Goal: Transaction & Acquisition: Book appointment/travel/reservation

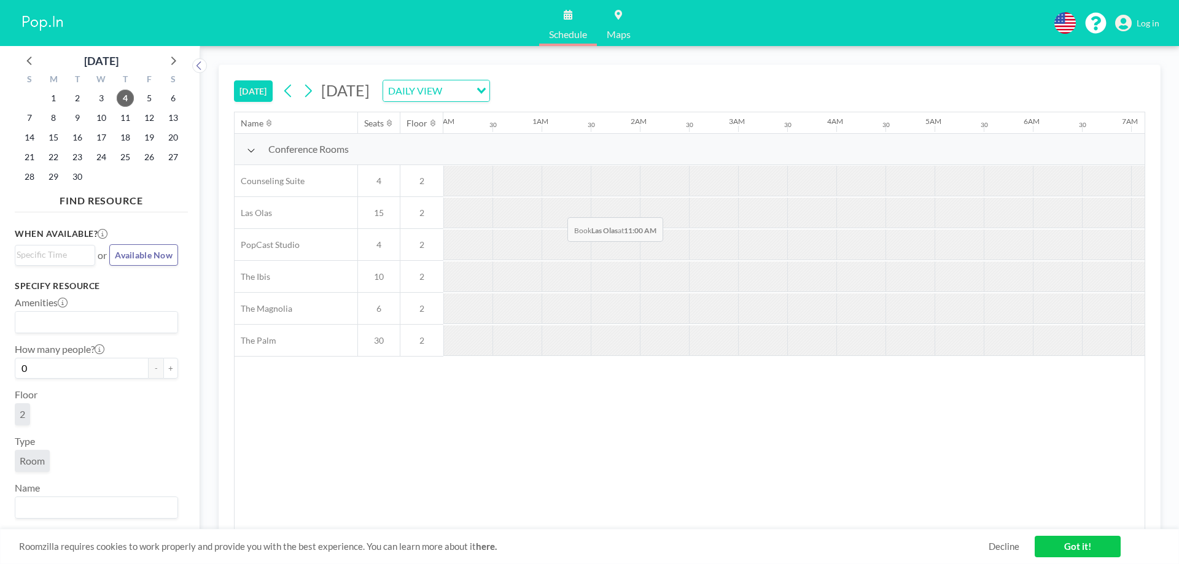
scroll to position [0, 982]
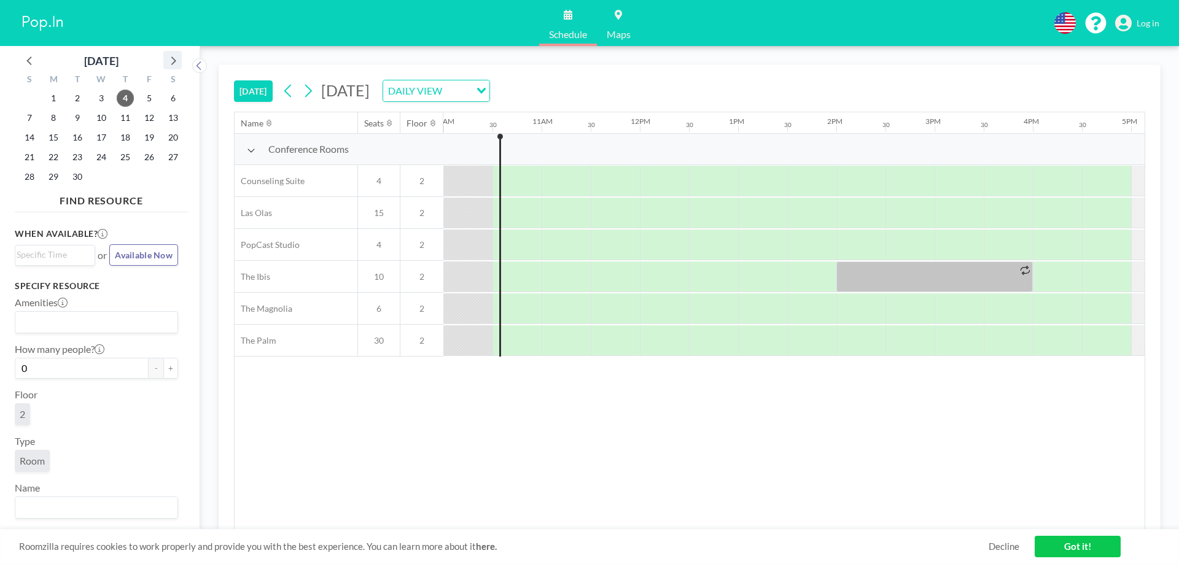
click at [171, 61] on icon at bounding box center [173, 60] width 16 height 16
click at [106, 119] on span "8" at bounding box center [101, 117] width 17 height 17
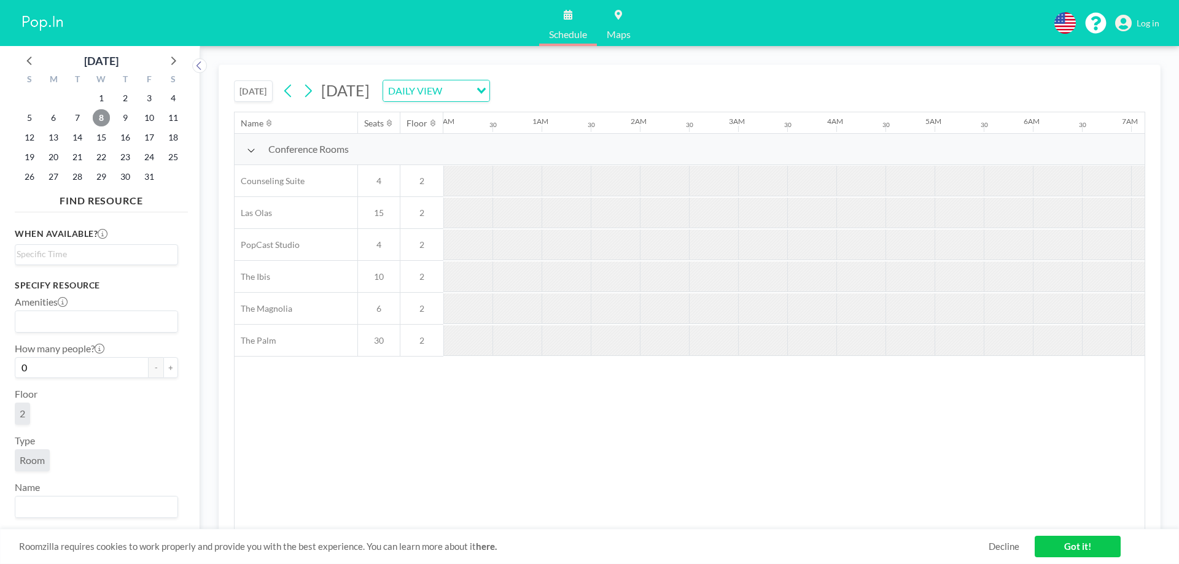
scroll to position [0, 737]
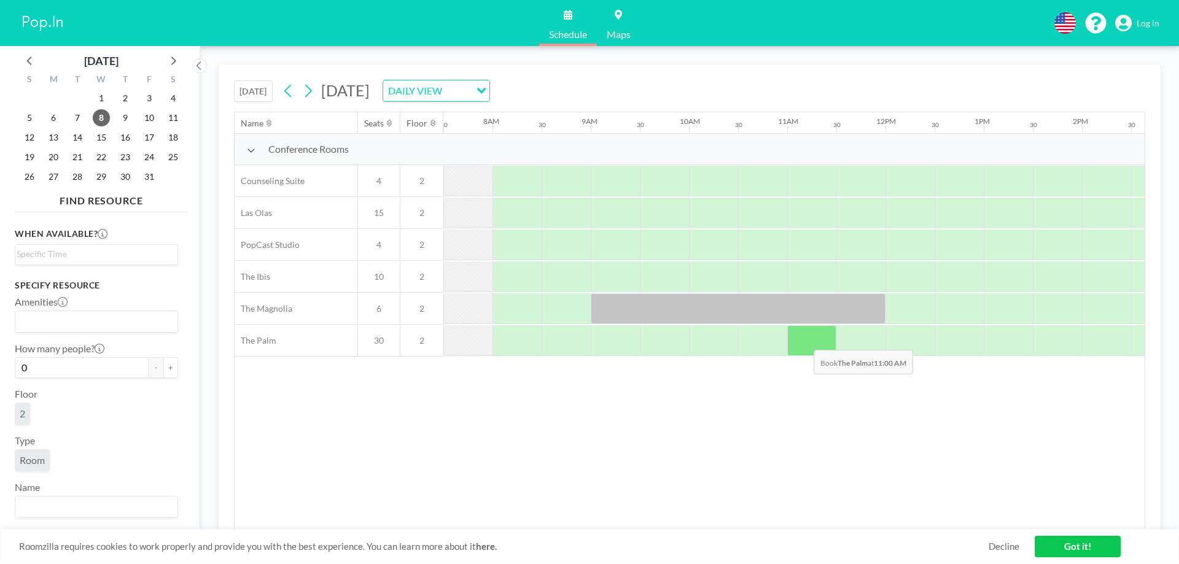
click at [804, 341] on div at bounding box center [811, 340] width 49 height 31
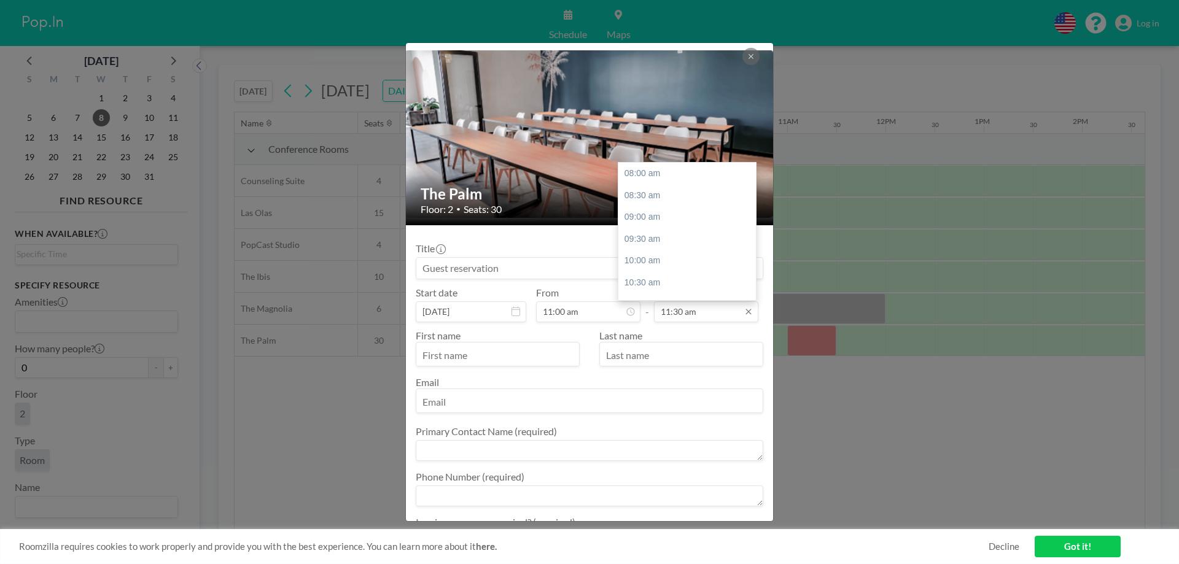
scroll to position [153, 0]
click at [736, 313] on input "11:30 am" at bounding box center [706, 311] width 104 height 21
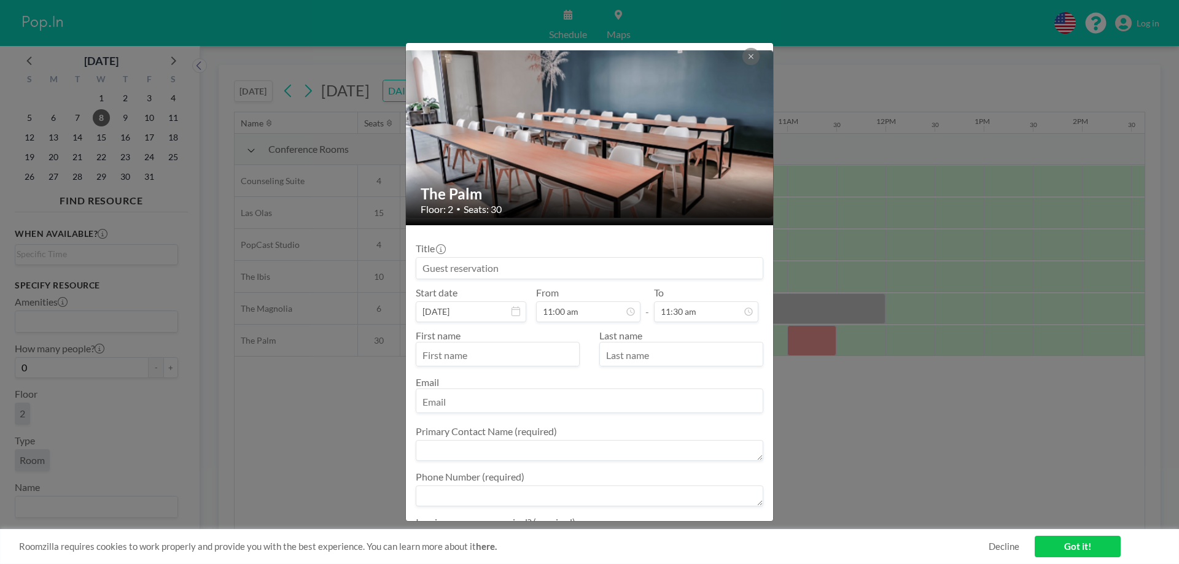
drag, startPoint x: 677, startPoint y: 310, endPoint x: 645, endPoint y: 312, distance: 32.6
click at [645, 312] on div "Start date [DATE] From 11:00 am - To 11:30 am 08:00 am 08:30 am 09:00 am 09:30 …" at bounding box center [590, 305] width 348 height 36
type input "11:30 am"
click at [475, 346] on input "text" at bounding box center [497, 355] width 163 height 21
type input "Caitlin"
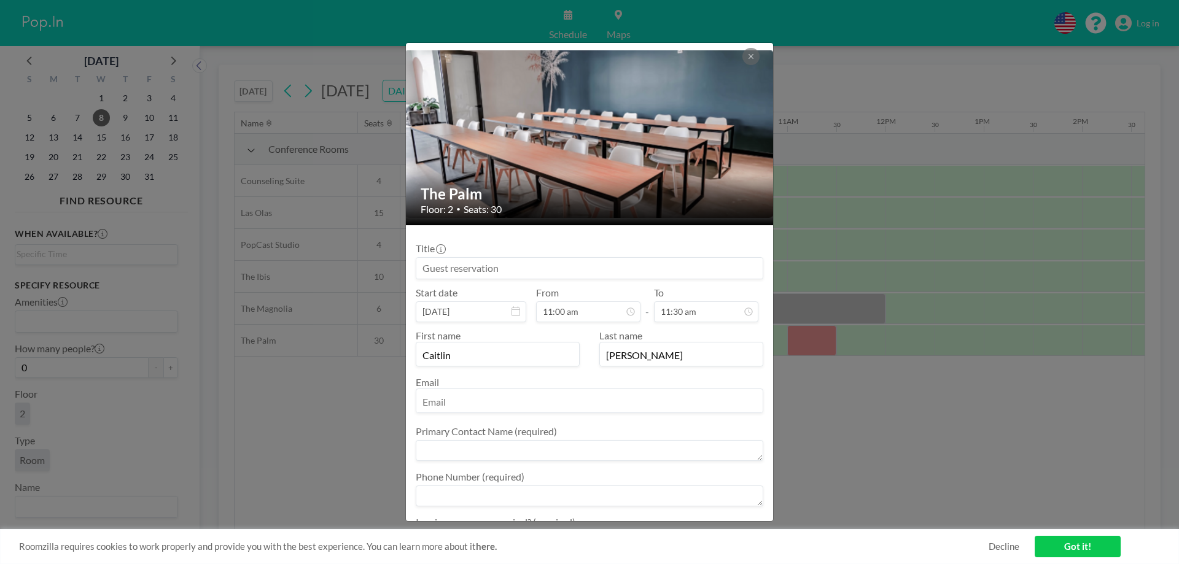
type input "[PERSON_NAME]"
type input "[EMAIL_ADDRESS][DOMAIN_NAME]"
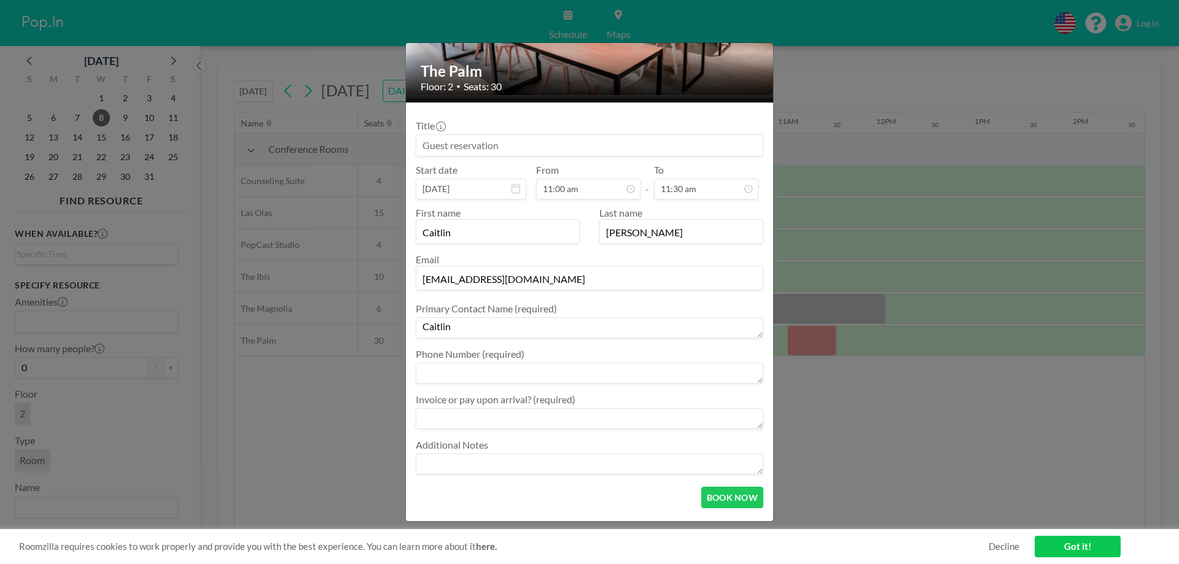
click at [486, 320] on textarea "Caitlin" at bounding box center [590, 327] width 348 height 21
type textarea "[PERSON_NAME]"
type textarea "[PHONE_NUMBER]"
click at [612, 416] on textarea at bounding box center [590, 418] width 348 height 21
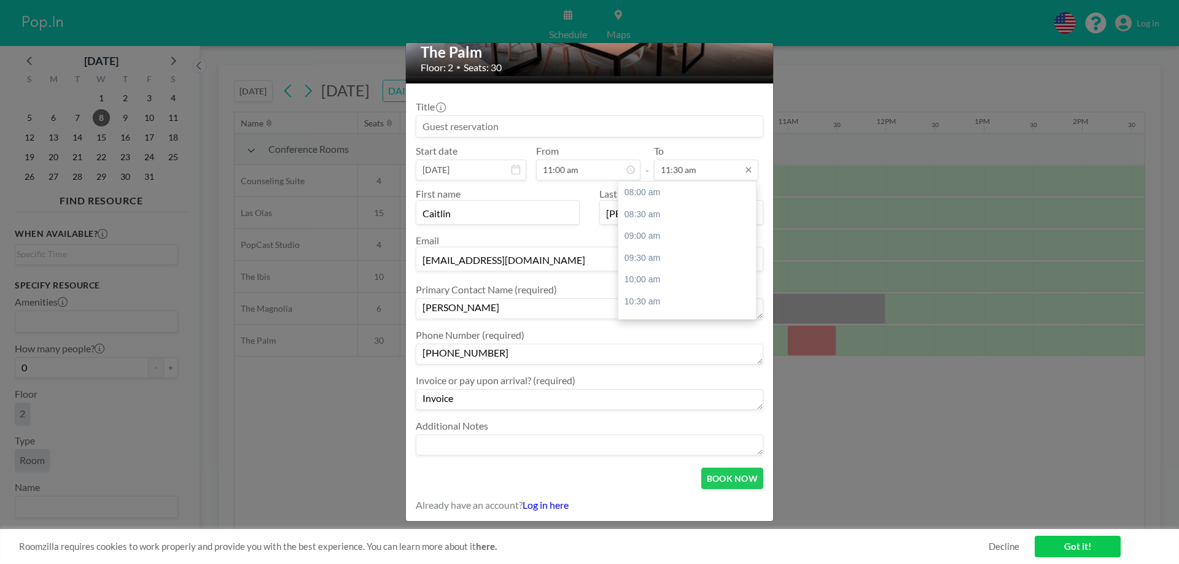
type textarea "Invoice"
click at [717, 171] on input "11:30 am" at bounding box center [706, 170] width 104 height 21
click at [663, 299] on div "02:00 pm" at bounding box center [690, 302] width 144 height 22
type input "02:00 pm"
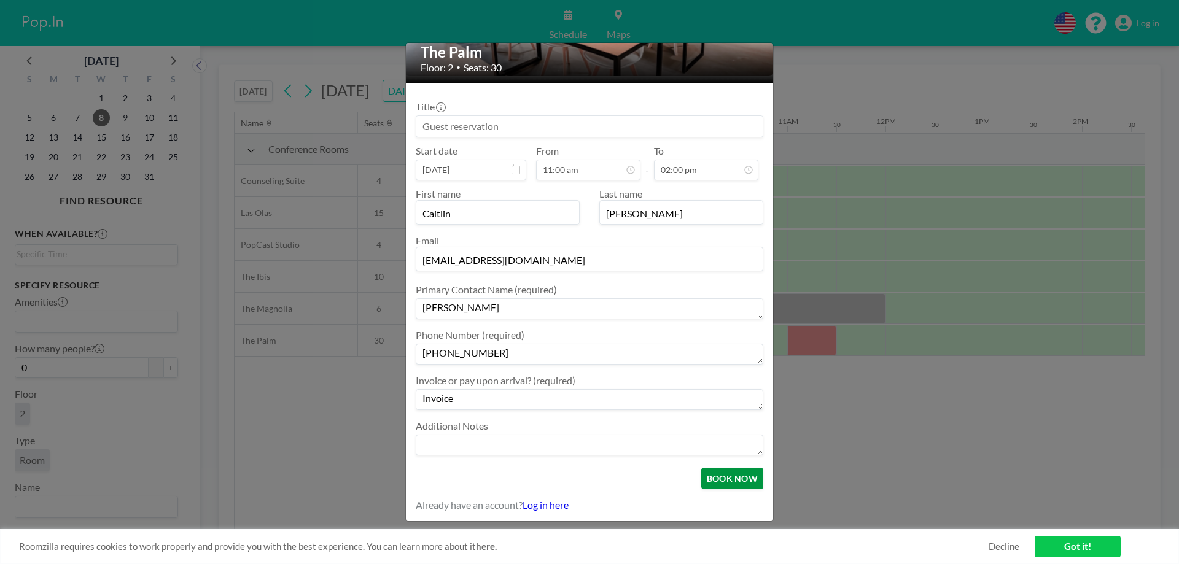
click at [704, 486] on button "BOOK NOW" at bounding box center [732, 478] width 62 height 21
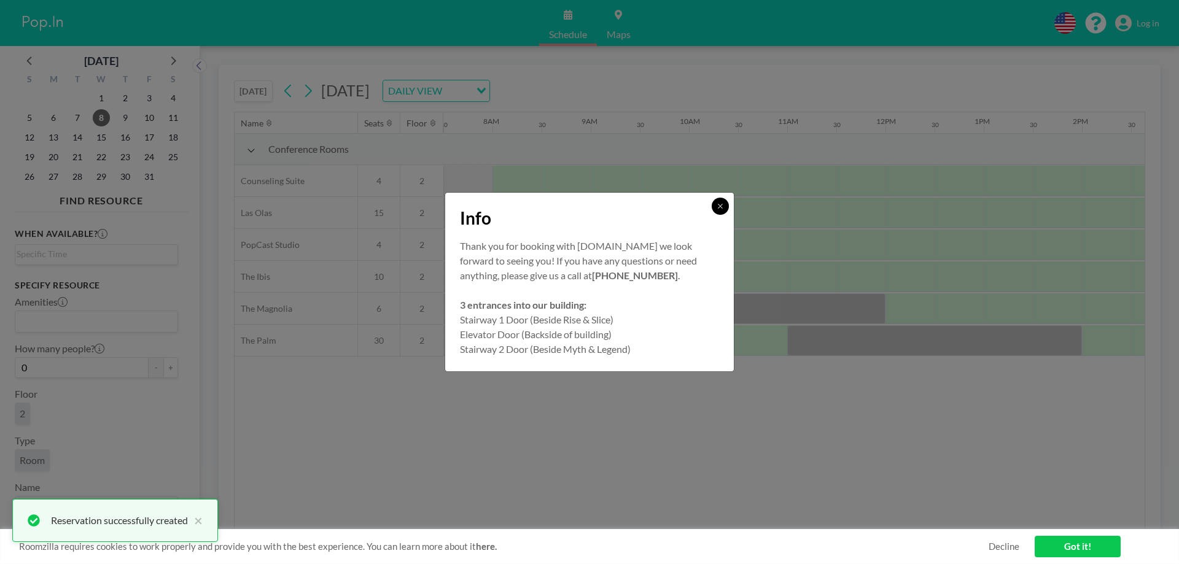
click at [722, 208] on icon at bounding box center [720, 206] width 7 height 7
